Goal: Task Accomplishment & Management: Complete application form

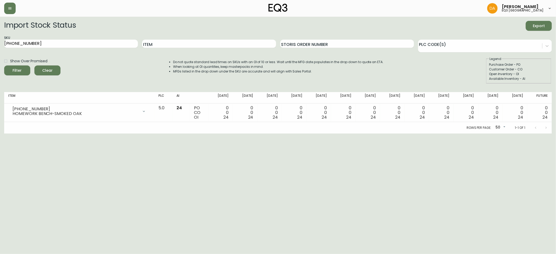
click at [49, 65] on button "Clear" at bounding box center [47, 70] width 26 height 10
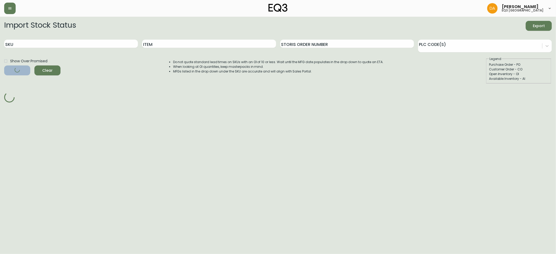
drag, startPoint x: 169, startPoint y: 38, endPoint x: 167, endPoint y: 42, distance: 4.9
click at [169, 38] on div "Item" at bounding box center [209, 43] width 134 height 17
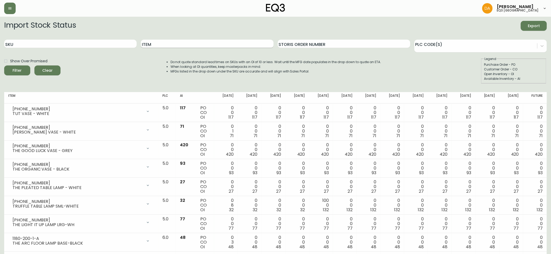
click at [167, 42] on input "Item" at bounding box center [207, 44] width 132 height 8
click at [4, 65] on button "Filter" at bounding box center [17, 70] width 26 height 10
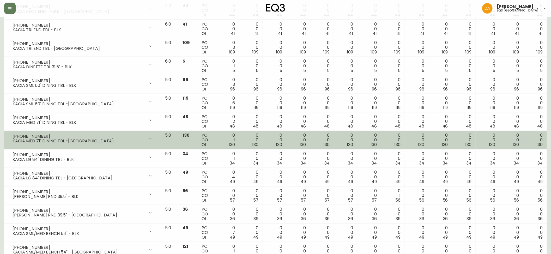
scroll to position [278, 0]
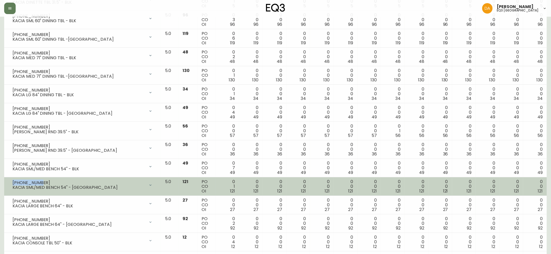
drag, startPoint x: 37, startPoint y: 183, endPoint x: 7, endPoint y: 184, distance: 30.2
click at [7, 184] on td "[PHONE_NUMBER] KACIA SML/MED BENCH 54" - JAVA Opening Balance 122 ( [DATE] ) Cu…" at bounding box center [82, 186] width 157 height 19
copy div "[PHONE_NUMBER]"
click at [46, 182] on div "[PHONE_NUMBER]" at bounding box center [79, 182] width 133 height 5
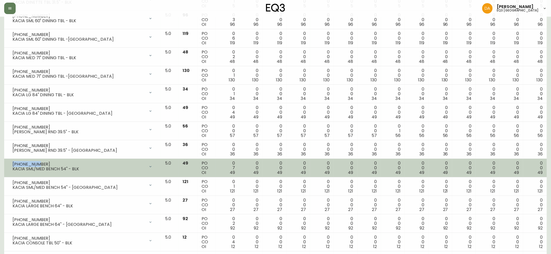
drag, startPoint x: 33, startPoint y: 164, endPoint x: 4, endPoint y: 166, distance: 29.2
click at [4, 166] on td "[PHONE_NUMBER] KACIA SML/MED BENCH 54" - BLK Opening Balance 56 ( [DATE] ) Cust…" at bounding box center [82, 168] width 157 height 19
copy div "[PHONE_NUMBER]"
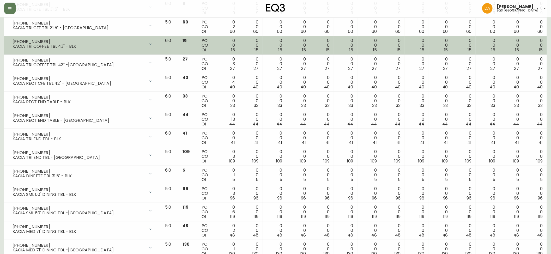
scroll to position [0, 0]
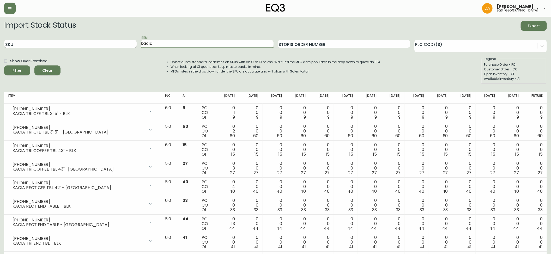
drag, startPoint x: 141, startPoint y: 46, endPoint x: 115, endPoint y: 47, distance: 26.1
click at [116, 47] on div "SKU Item kacia Storis Order Number PLC Code(s)" at bounding box center [275, 43] width 542 height 17
type input "[PERSON_NAME]"
click at [4, 65] on button "Filter" at bounding box center [17, 70] width 26 height 10
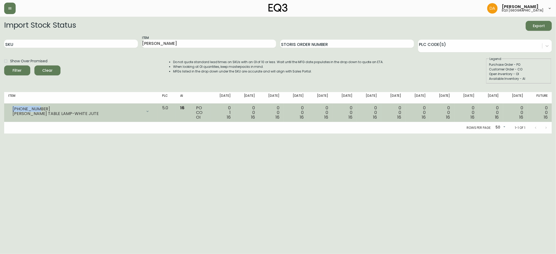
drag, startPoint x: 37, startPoint y: 108, endPoint x: 7, endPoint y: 109, distance: 29.5
click at [7, 109] on td "[PHONE_NUMBER] [PERSON_NAME] TABLE LAMP-WHITE JUTE Opening Balance 17 ( [DATE] …" at bounding box center [81, 112] width 154 height 19
copy div "[PHONE_NUMBER]"
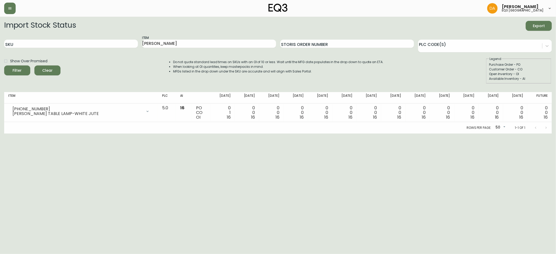
click at [15, 133] on html "[PERSON_NAME] eq3 calgary Import Stock Status Export SKU Item [PERSON_NAME] Sto…" at bounding box center [278, 66] width 556 height 133
click at [11, 9] on icon "button" at bounding box center [9, 8] width 3 height 2
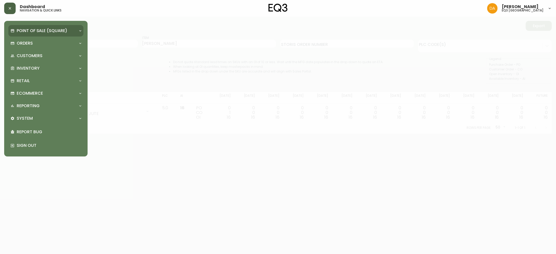
click at [29, 30] on p "Point of Sale (Square)" at bounding box center [42, 31] width 51 height 6
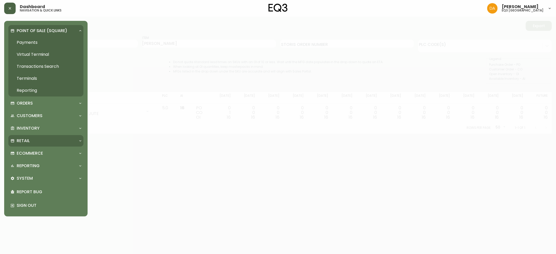
click at [30, 140] on div "Retail" at bounding box center [43, 141] width 66 height 6
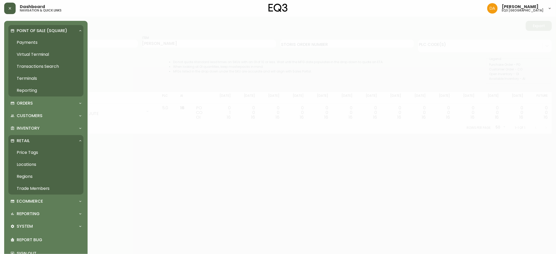
click at [29, 188] on link "Trade Members" at bounding box center [45, 188] width 75 height 12
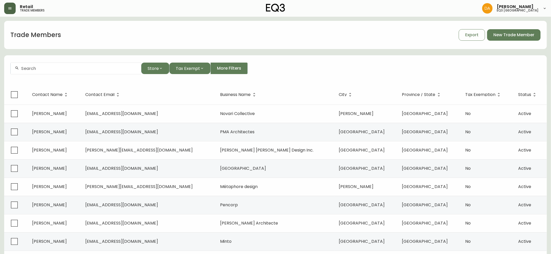
click at [31, 69] on input "text" at bounding box center [79, 68] width 116 height 5
paste input "PHAEDRA GODCHILD"
click at [44, 71] on div "PHAEDRA GODCHILD" at bounding box center [76, 69] width 130 height 12
click at [84, 71] on div "PHAEDRA GODCHILD" at bounding box center [76, 69] width 130 height 12
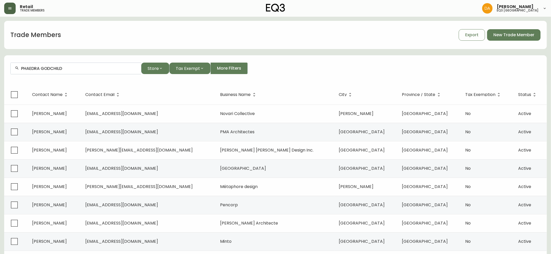
paste input "[PHONE_NUMBER]"
click at [310, 64] on div "[PHONE_NUMBER] Store Tax Exempt More Filters" at bounding box center [275, 69] width 530 height 12
drag, startPoint x: 70, startPoint y: 69, endPoint x: 0, endPoint y: 72, distance: 69.9
click at [0, 72] on main "Trade Members Export New Trade Member [PHONE_NUMBER] Store Tax Exempt More Filt…" at bounding box center [275, 158] width 551 height 282
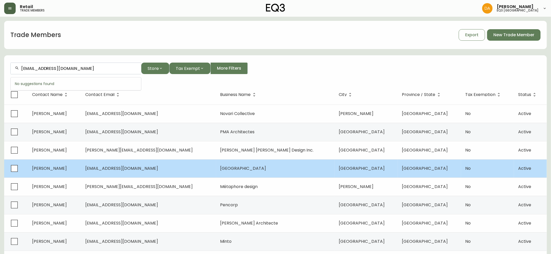
type input "[EMAIL_ADDRESS][DOMAIN_NAME]"
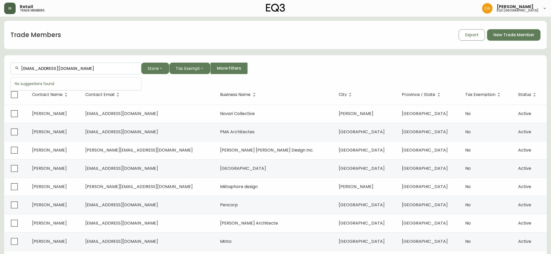
drag, startPoint x: 95, startPoint y: 70, endPoint x: 21, endPoint y: 71, distance: 74.5
click at [21, 71] on div "[EMAIL_ADDRESS][DOMAIN_NAME]" at bounding box center [76, 69] width 130 height 12
click at [313, 58] on form "[EMAIL_ADDRESS][DOMAIN_NAME] Store Tax Exempt More Filters" at bounding box center [275, 70] width 542 height 28
click at [510, 34] on span "New Trade Member" at bounding box center [513, 35] width 41 height 6
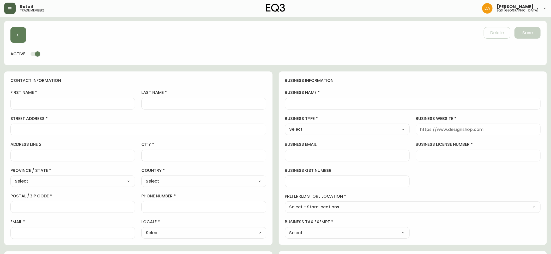
click at [30, 101] on input "first name" at bounding box center [73, 103] width 116 height 5
paste input "PHAEDRA GODCHILD"
click at [49, 106] on input "PHAEDRA GODCHILD" at bounding box center [73, 103] width 116 height 5
type input "PHAEDRA"
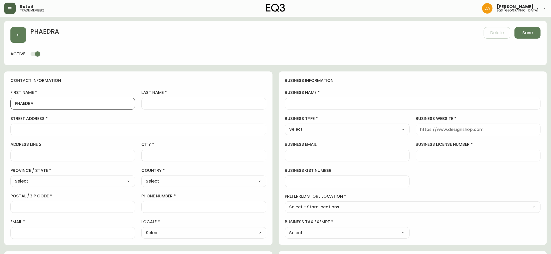
click at [151, 99] on div at bounding box center [203, 104] width 125 height 12
paste input "GODCHILD"
type input "GODCHILD"
click at [56, 134] on div at bounding box center [138, 130] width 256 height 12
click at [301, 105] on input "business name" at bounding box center [412, 103] width 247 height 5
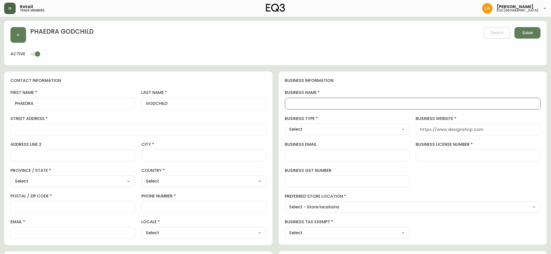
paste input "GODCHILD"
click at [30, 103] on input "PHAEDRA" at bounding box center [73, 103] width 116 height 5
click at [289, 105] on input "GODCHILD" at bounding box center [412, 103] width 247 height 5
paste input "PHAEDRA"
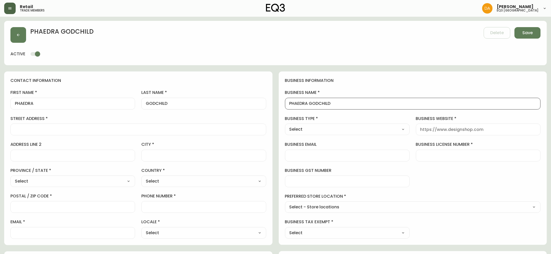
click at [348, 102] on input "PHAEDRA GODCHILD" at bounding box center [412, 103] width 247 height 5
type input "PHAEDRA GODCHILD INTERIORS"
click at [87, 131] on input "street address" at bounding box center [138, 129] width 247 height 5
click at [30, 133] on div at bounding box center [138, 130] width 256 height 12
paste input "[STREET_ADDRESS]"
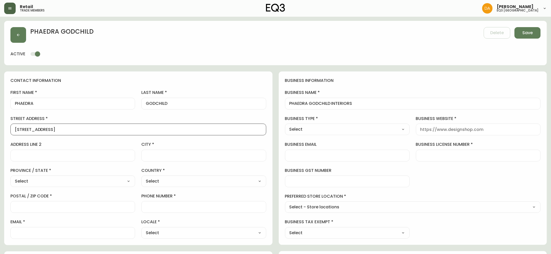
type input "[STREET_ADDRESS]"
click at [42, 154] on input "address line 2" at bounding box center [73, 155] width 116 height 5
click at [170, 180] on select "Select [GEOGRAPHIC_DATA] [GEOGRAPHIC_DATA]" at bounding box center [203, 181] width 125 height 8
select select "CA"
click at [141, 178] on select "Select [GEOGRAPHIC_DATA] [GEOGRAPHIC_DATA]" at bounding box center [203, 181] width 125 height 8
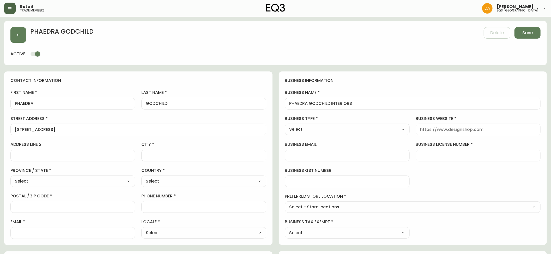
type input "[GEOGRAPHIC_DATA]"
click at [83, 182] on select "Select [GEOGRAPHIC_DATA] [GEOGRAPHIC_DATA] [GEOGRAPHIC_DATA] [GEOGRAPHIC_DATA] …" at bounding box center [72, 181] width 125 height 8
select select "AB"
click at [10, 178] on select "Select [GEOGRAPHIC_DATA] [GEOGRAPHIC_DATA] [GEOGRAPHIC_DATA] [GEOGRAPHIC_DATA] …" at bounding box center [72, 181] width 125 height 8
type input "[GEOGRAPHIC_DATA]"
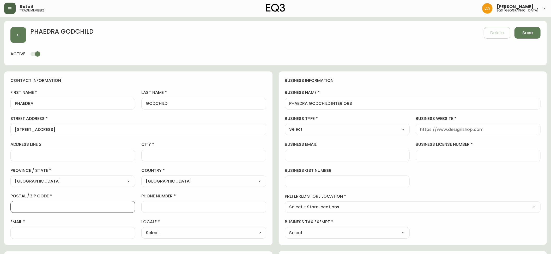
click at [38, 207] on input "postal / zip code" at bounding box center [73, 206] width 116 height 5
paste input "T3E 1Y4"
type input "T3E 1Y4"
click at [52, 232] on input "email" at bounding box center [73, 232] width 116 height 5
drag, startPoint x: 57, startPoint y: 106, endPoint x: 0, endPoint y: 104, distance: 56.6
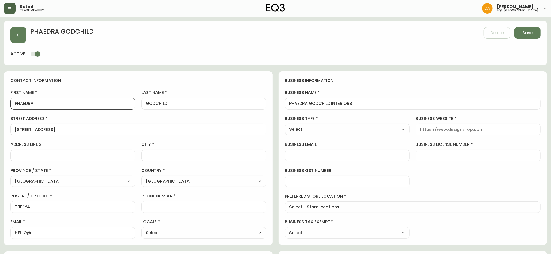
click at [0, 104] on main "PHAEDRA GODCHILD Delete Save active contact information first name [PERSON_NAME…" at bounding box center [275, 212] width 551 height 391
click at [34, 235] on input "HELLO@" at bounding box center [73, 232] width 116 height 5
paste input "PHAEDRA"
drag, startPoint x: 183, startPoint y: 103, endPoint x: 112, endPoint y: 102, distance: 71.4
click at [112, 102] on div "first name [PERSON_NAME] last name [GEOGRAPHIC_DATA] address [STREET_ADDRESS] /…" at bounding box center [138, 164] width 256 height 149
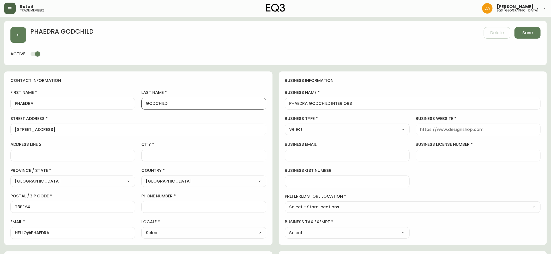
click at [60, 236] on div "HELLO@PHAEDRA" at bounding box center [72, 233] width 125 height 12
paste input "GODCHILD"
drag, startPoint x: 85, startPoint y: 234, endPoint x: 0, endPoint y: 231, distance: 85.0
click at [0, 231] on main "PHAEDRA GODCHILD Delete Save active contact information first name [PERSON_NAME…" at bounding box center [275, 212] width 551 height 391
type input "[EMAIL_ADDRESS][DOMAIN_NAME]"
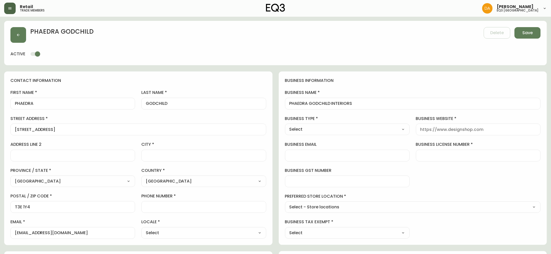
click at [77, 90] on label "first name" at bounding box center [72, 93] width 125 height 6
click at [77, 101] on input "PHAEDRA" at bounding box center [73, 103] width 116 height 5
click at [319, 128] on select "Select Interior Designer Architect Home Builder Contractor Real Estate Agent Ho…" at bounding box center [347, 129] width 125 height 8
select select "Interior Designer"
click at [285, 126] on select "Select Interior Designer Architect Home Builder Contractor Real Estate Agent Ho…" at bounding box center [347, 129] width 125 height 8
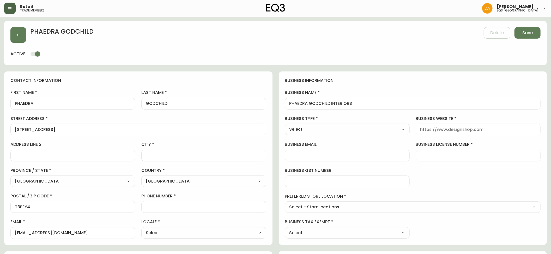
type input "Interior Designer"
click at [442, 130] on input "business website" at bounding box center [478, 129] width 116 height 5
paste input "[EMAIL_ADDRESS][DOMAIN_NAME]"
type input "[DOMAIN_NAME]"
click at [361, 206] on select "Select - Store locations EQ3 [GEOGRAPHIC_DATA] EQ3 [GEOGRAPHIC_DATA] [GEOGRAPHI…" at bounding box center [413, 207] width 256 height 8
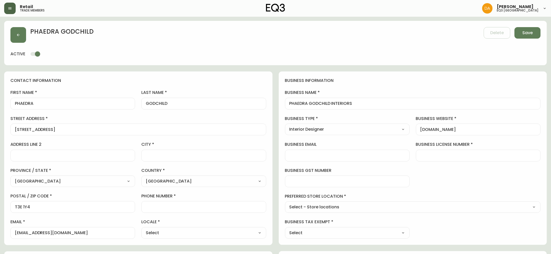
select select "cjw10z96m00006gs08l3o91tv"
click at [285, 204] on select "Select - Store locations EQ3 [GEOGRAPHIC_DATA] EQ3 [GEOGRAPHIC_DATA] [GEOGRAPHI…" at bounding box center [413, 207] width 256 height 8
type input "EQ3 [GEOGRAPHIC_DATA]"
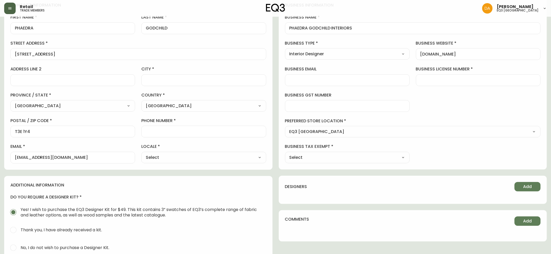
scroll to position [155, 0]
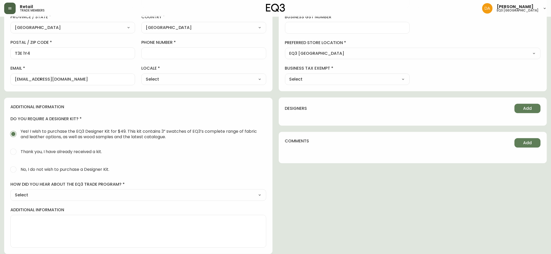
click at [15, 170] on input "No, I do not wish to purchase a Designer Kit." at bounding box center [13, 169] width 11 height 11
radio input "true"
radio input "false"
click at [54, 193] on select "Select Social Media Advertisement Trade Show Outreach from a Trade Rep Other" at bounding box center [138, 195] width 256 height 8
select select "Outreach from a Trade Rep"
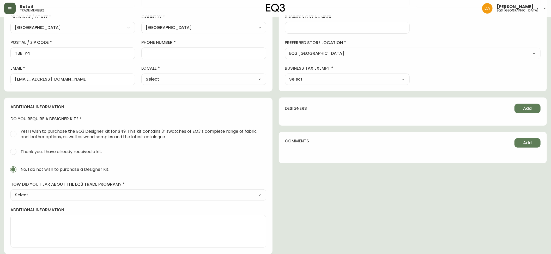
click at [10, 191] on select "Select Social Media Advertisement Trade Show Outreach from a Trade Rep Other" at bounding box center [138, 195] width 256 height 8
type input "Outreach from a Trade Rep"
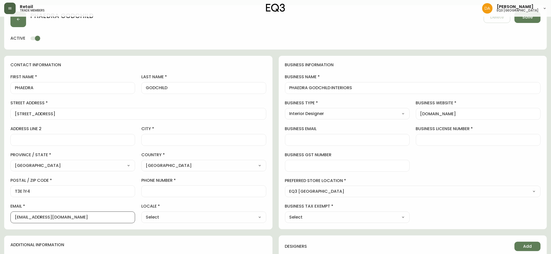
drag, startPoint x: 92, startPoint y: 219, endPoint x: 0, endPoint y: 220, distance: 92.0
click at [0, 220] on main "PHAEDRA GODCHILD Delete Save active contact information first name [PERSON_NAME…" at bounding box center [275, 196] width 551 height 391
click at [308, 141] on input "business email" at bounding box center [347, 139] width 116 height 5
paste input "[EMAIL_ADDRESS][DOMAIN_NAME]"
type input "[EMAIL_ADDRESS][DOMAIN_NAME]"
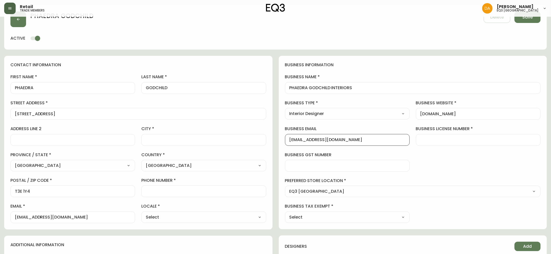
click at [431, 140] on input "business license number" at bounding box center [478, 139] width 116 height 5
type input "796488666RT0001"
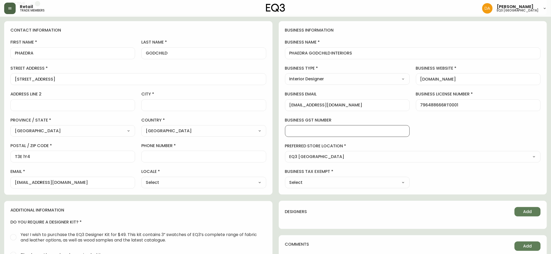
scroll to position [0, 0]
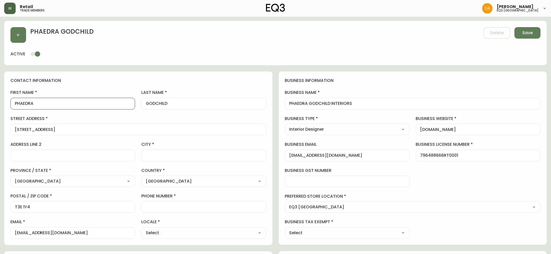
drag, startPoint x: 48, startPoint y: 103, endPoint x: 0, endPoint y: 107, distance: 48.3
click at [0, 107] on main "PHAEDRA GODCHILD Delete Save active contact information first name [PERSON_NAME…" at bounding box center [275, 212] width 551 height 391
drag, startPoint x: 330, startPoint y: 104, endPoint x: 282, endPoint y: 103, distance: 48.0
click at [282, 103] on div "business information business name PHAEDRA GODCHILD INTERIORS business type Int…" at bounding box center [413, 157] width 268 height 173
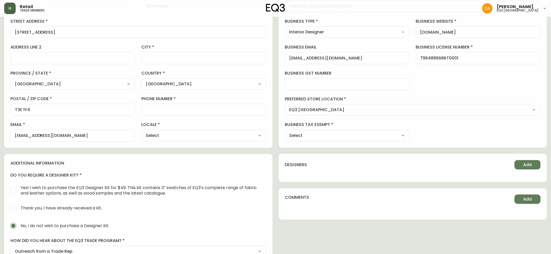
scroll to position [139, 0]
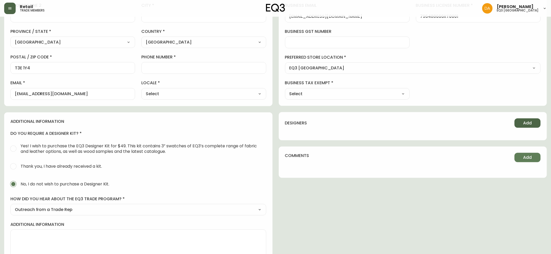
click at [530, 123] on span "Add" at bounding box center [527, 123] width 9 height 6
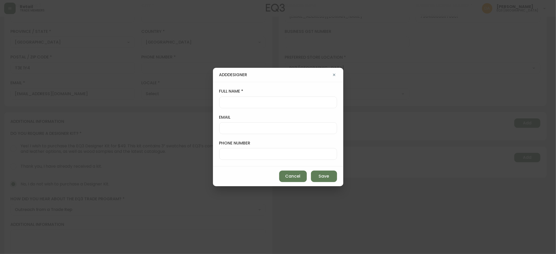
click at [241, 103] on input "full name" at bounding box center [278, 102] width 109 height 5
paste input "PHAEDRA GODCHILD"
click at [253, 101] on input "PHAEDRA GODCHILD" at bounding box center [278, 102] width 109 height 5
click at [243, 128] on input "email" at bounding box center [278, 128] width 109 height 5
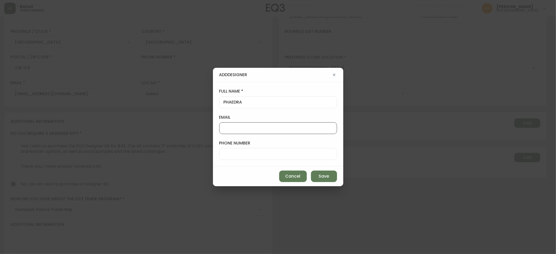
click at [259, 103] on input "PHAEDRA" at bounding box center [278, 102] width 109 height 5
paste input "GODCHILD"
type input "PHAEDRA GODCHILD"
click at [323, 174] on span "Save" at bounding box center [324, 176] width 10 height 6
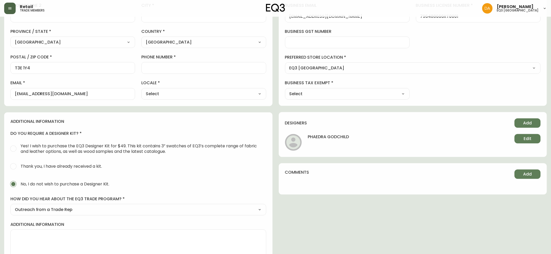
click at [198, 94] on select "Select CA_EN [GEOGRAPHIC_DATA] US_EN" at bounding box center [203, 94] width 125 height 8
select select "CA_EN"
click at [141, 90] on select "Select CA_EN [GEOGRAPHIC_DATA] US_EN" at bounding box center [203, 94] width 125 height 8
type input "CA_EN"
click at [177, 69] on input "phone number" at bounding box center [204, 67] width 116 height 5
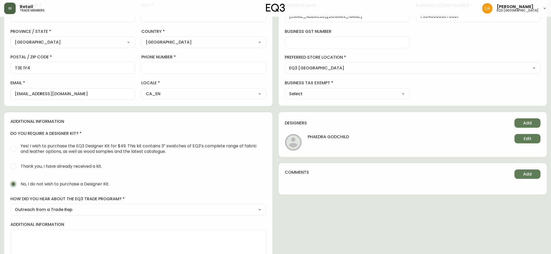
click at [44, 106] on div "contact information first name [PERSON_NAME] last name [GEOGRAPHIC_DATA] addres…" at bounding box center [138, 20] width 268 height 174
click at [167, 70] on input "phone number" at bounding box center [204, 67] width 116 height 5
paste input "[PHONE_NUMBER]"
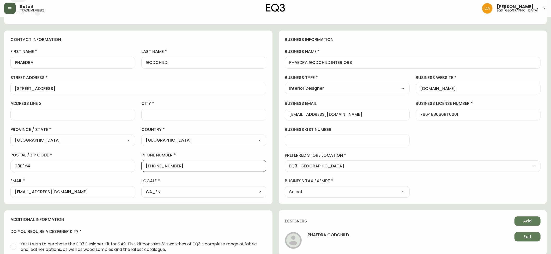
scroll to position [0, 0]
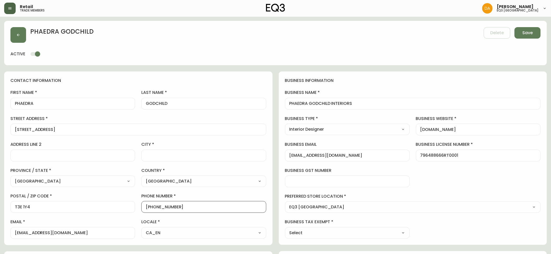
type input "[PHONE_NUMBER]"
drag, startPoint x: 88, startPoint y: 235, endPoint x: 0, endPoint y: 238, distance: 87.6
click at [0, 238] on main "PHAEDRA GODCHILD Delete Save active contact information first name [PERSON_NAME…" at bounding box center [275, 212] width 551 height 391
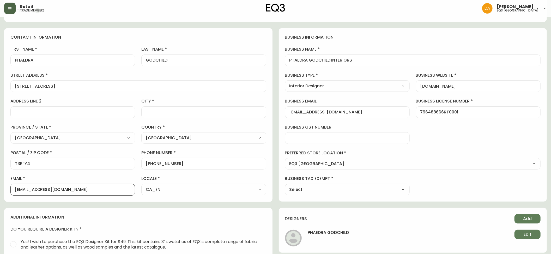
scroll to position [0, 0]
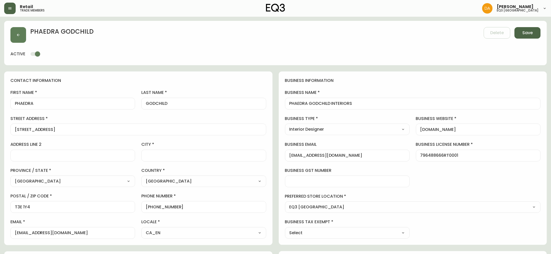
click at [525, 29] on button "Save" at bounding box center [527, 32] width 26 height 11
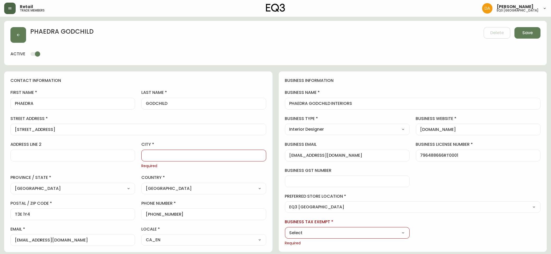
click at [167, 163] on div "city Required" at bounding box center [203, 155] width 125 height 27
click at [168, 155] on input "city" at bounding box center [204, 155] width 116 height 5
type input "[GEOGRAPHIC_DATA]"
click at [403, 233] on select "Select Yes No" at bounding box center [347, 233] width 125 height 8
select select "false"
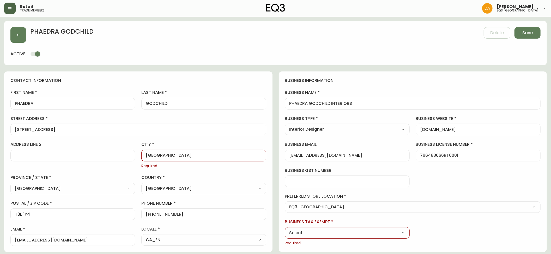
click at [285, 229] on select "Select Yes No" at bounding box center [347, 233] width 125 height 8
type input "No"
click at [520, 34] on button "Save" at bounding box center [527, 32] width 26 height 11
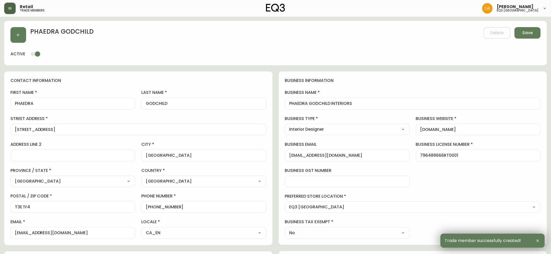
type input "[PHONE_NUMBER]"
type input "[EMAIL_ADDRESS][DOMAIN_NAME]"
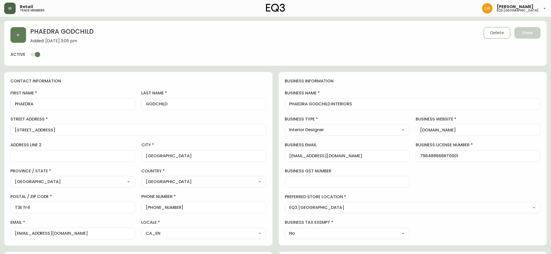
click at [11, 8] on icon "button" at bounding box center [9, 8] width 3 height 2
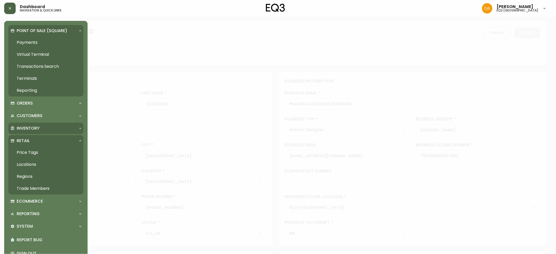
click at [43, 126] on div "Inventory" at bounding box center [43, 128] width 66 height 6
click at [56, 139] on link "Import Stock Status" at bounding box center [45, 140] width 75 height 12
